Goal: Transaction & Acquisition: Subscribe to service/newsletter

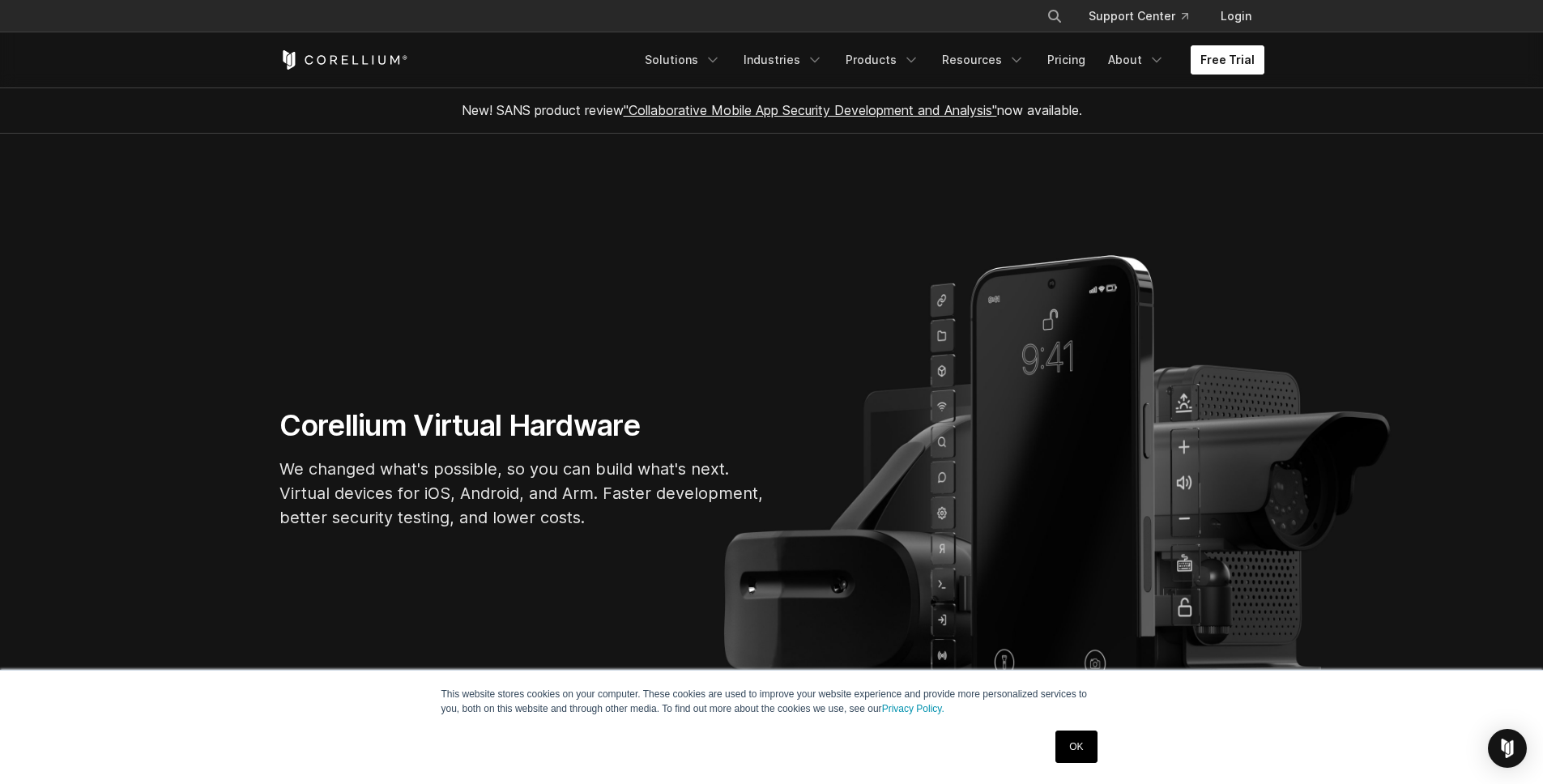
click at [1236, 58] on link "Free Trial" at bounding box center [1228, 60] width 74 height 29
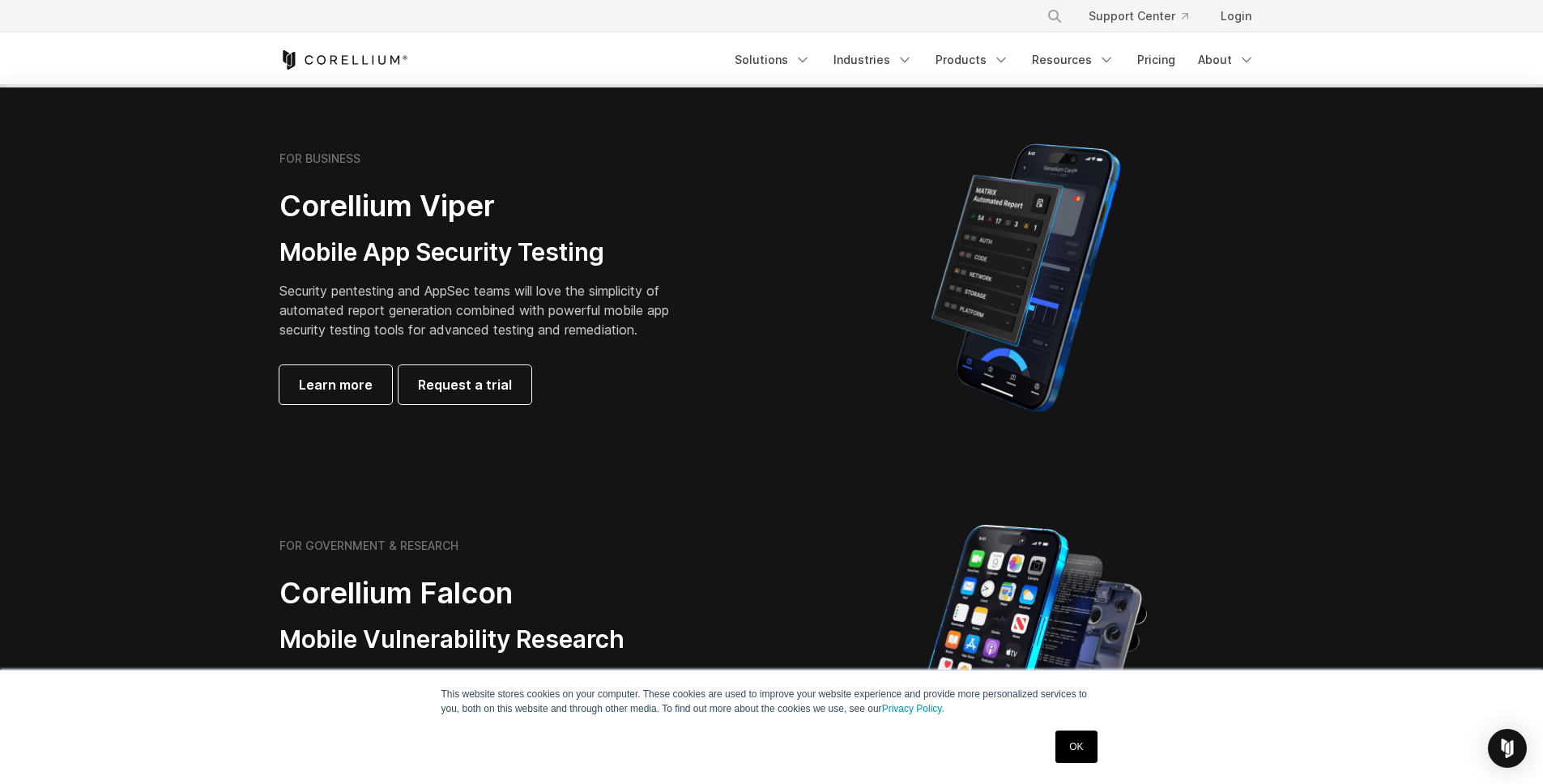
scroll to position [294, 0]
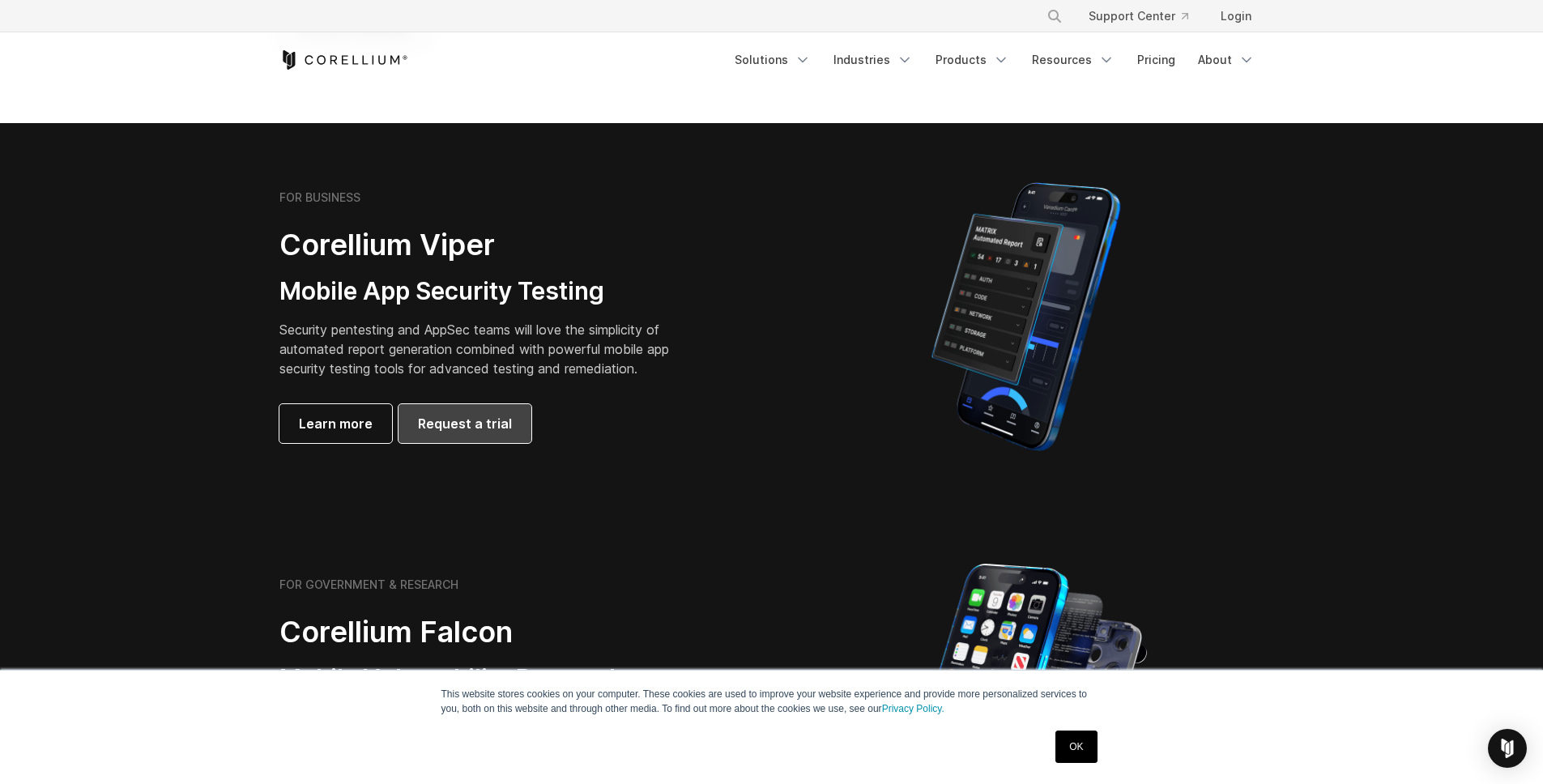
click at [425, 425] on span "Request a trial" at bounding box center [465, 424] width 94 height 20
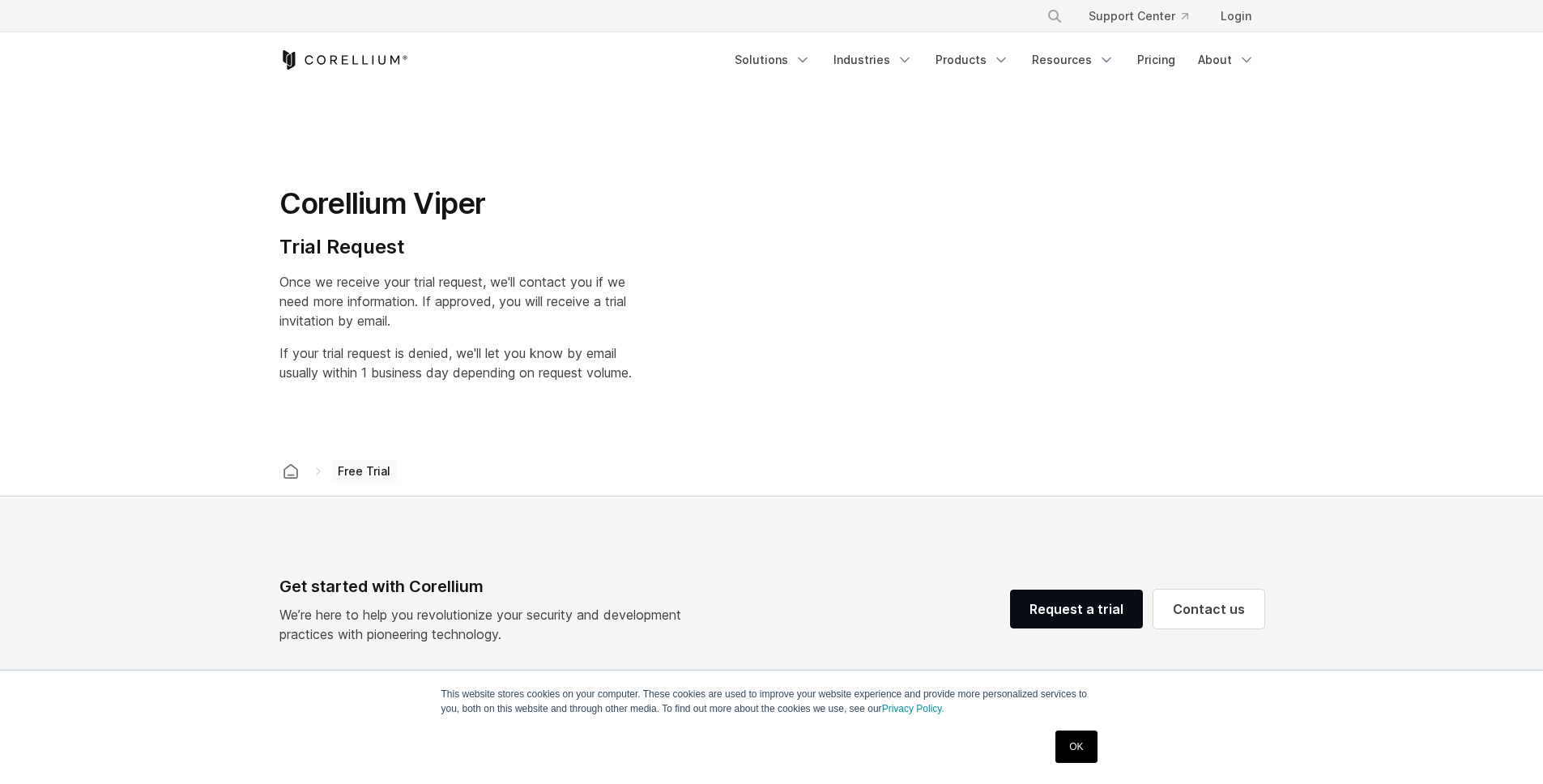
select select "**"
